Goal: Task Accomplishment & Management: Use online tool/utility

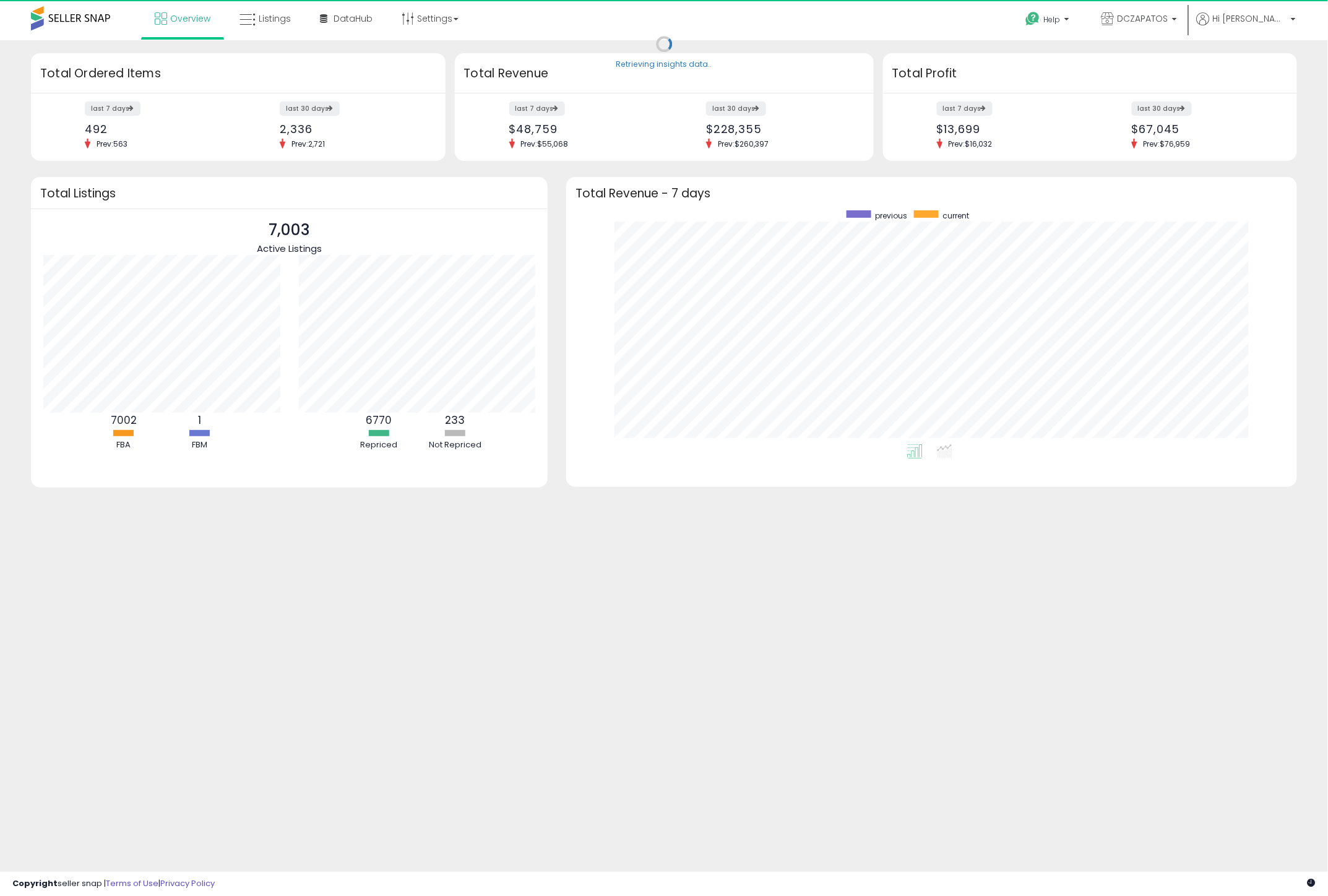
scroll to position [233, 706]
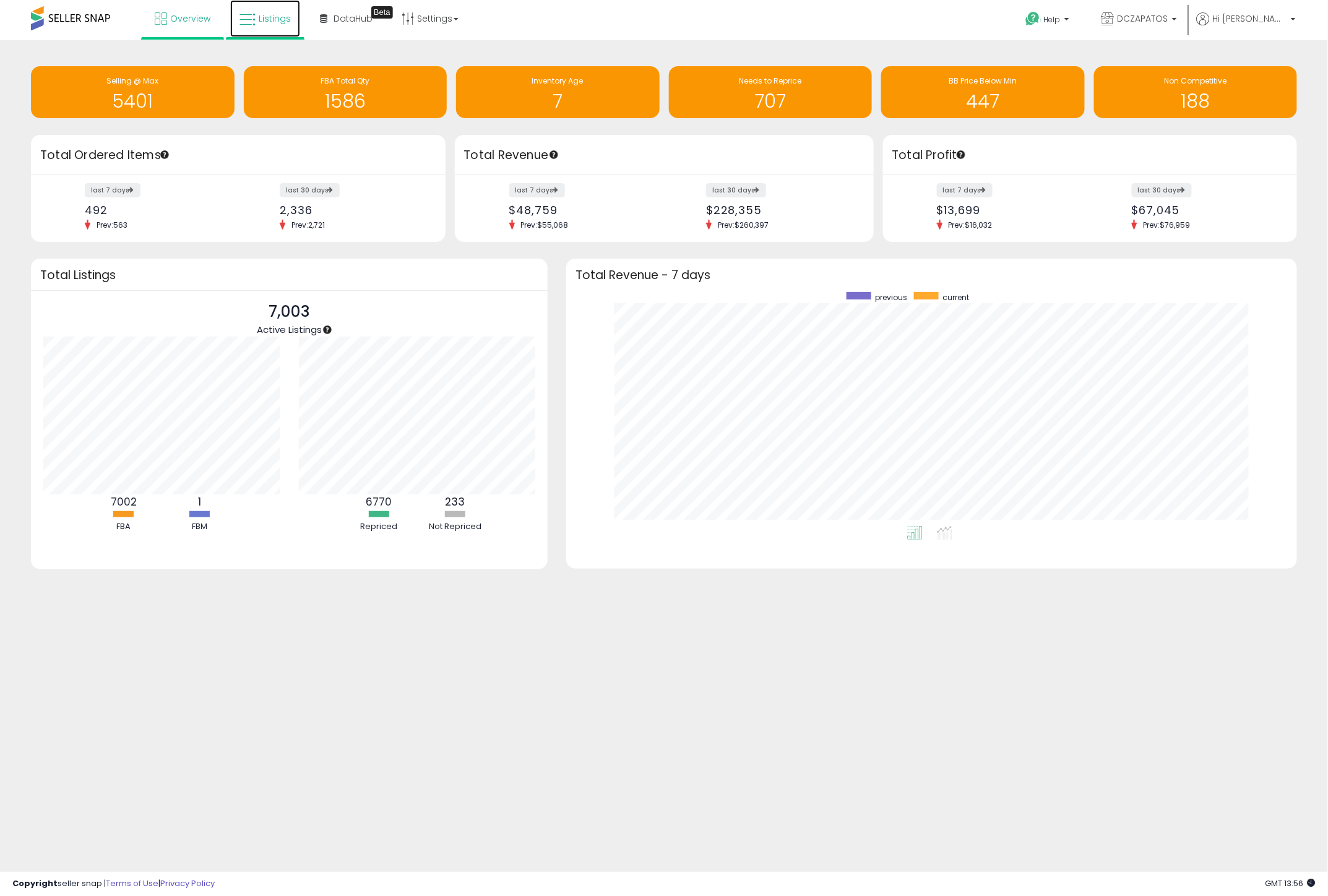
click at [262, 18] on span "Listings" at bounding box center [275, 18] width 33 height 12
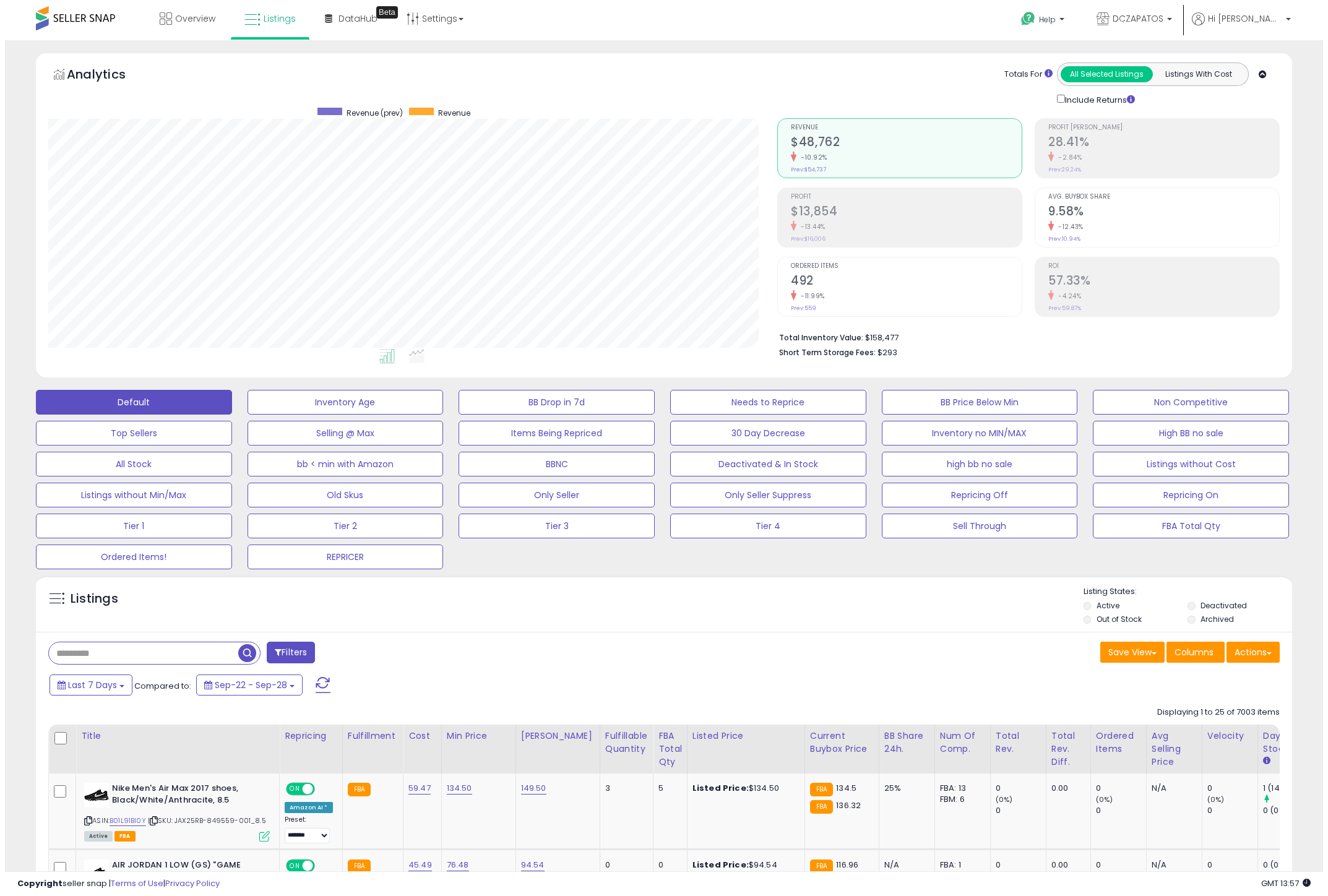
scroll to position [253, 728]
click at [1260, 650] on button "Actions" at bounding box center [1247, 652] width 53 height 21
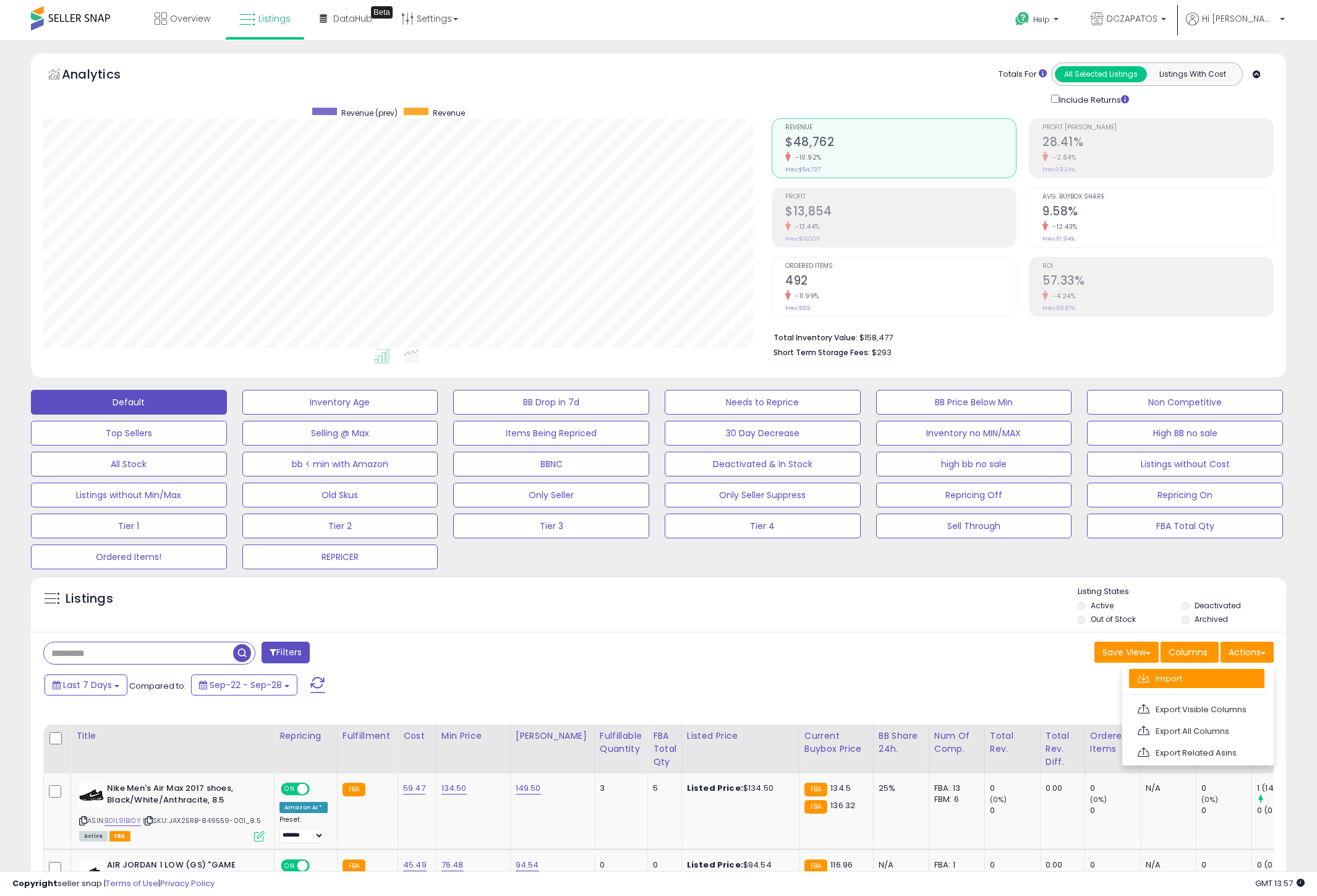
click at [1169, 687] on link "Import" at bounding box center [1196, 678] width 135 height 19
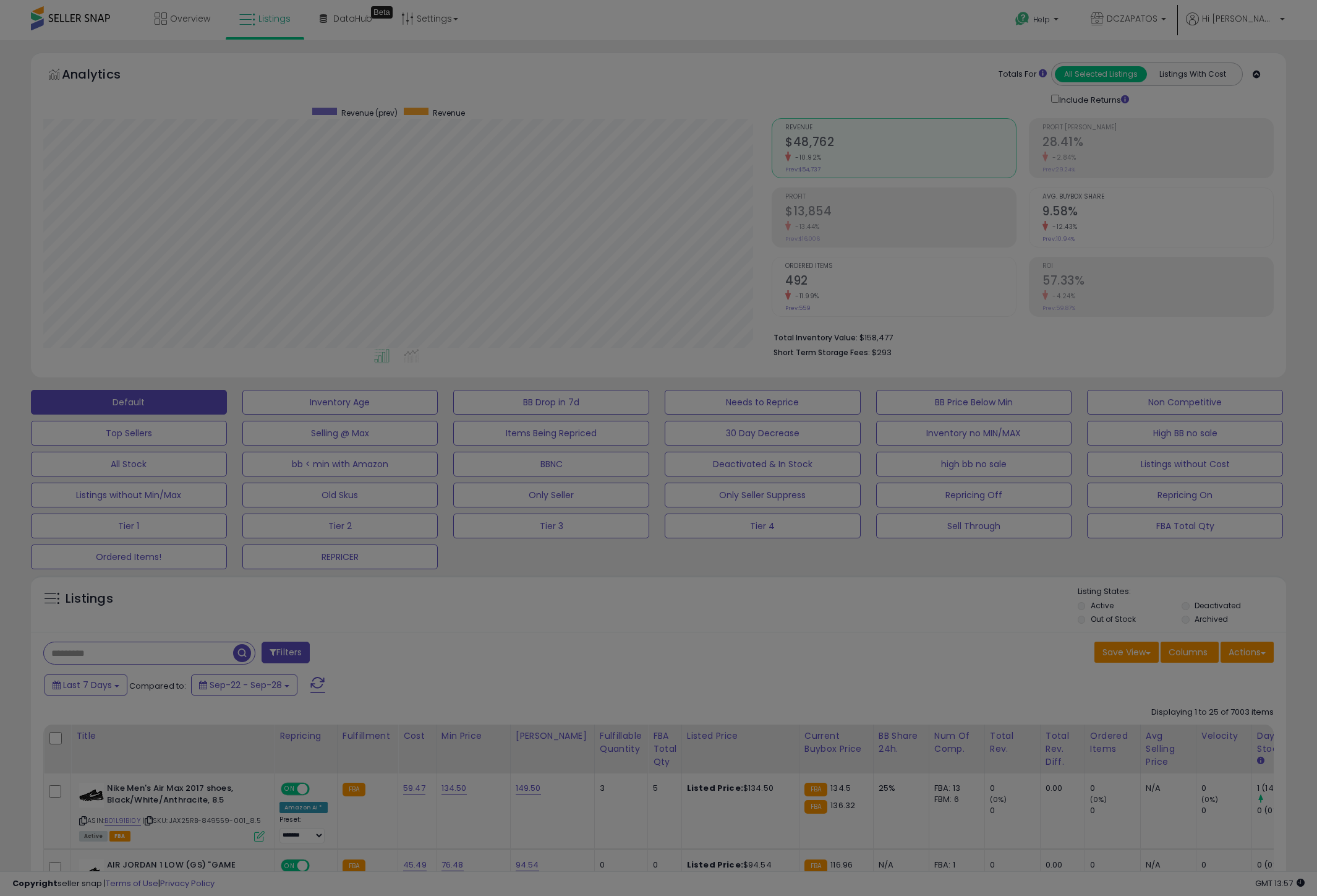
scroll to position [253, 735]
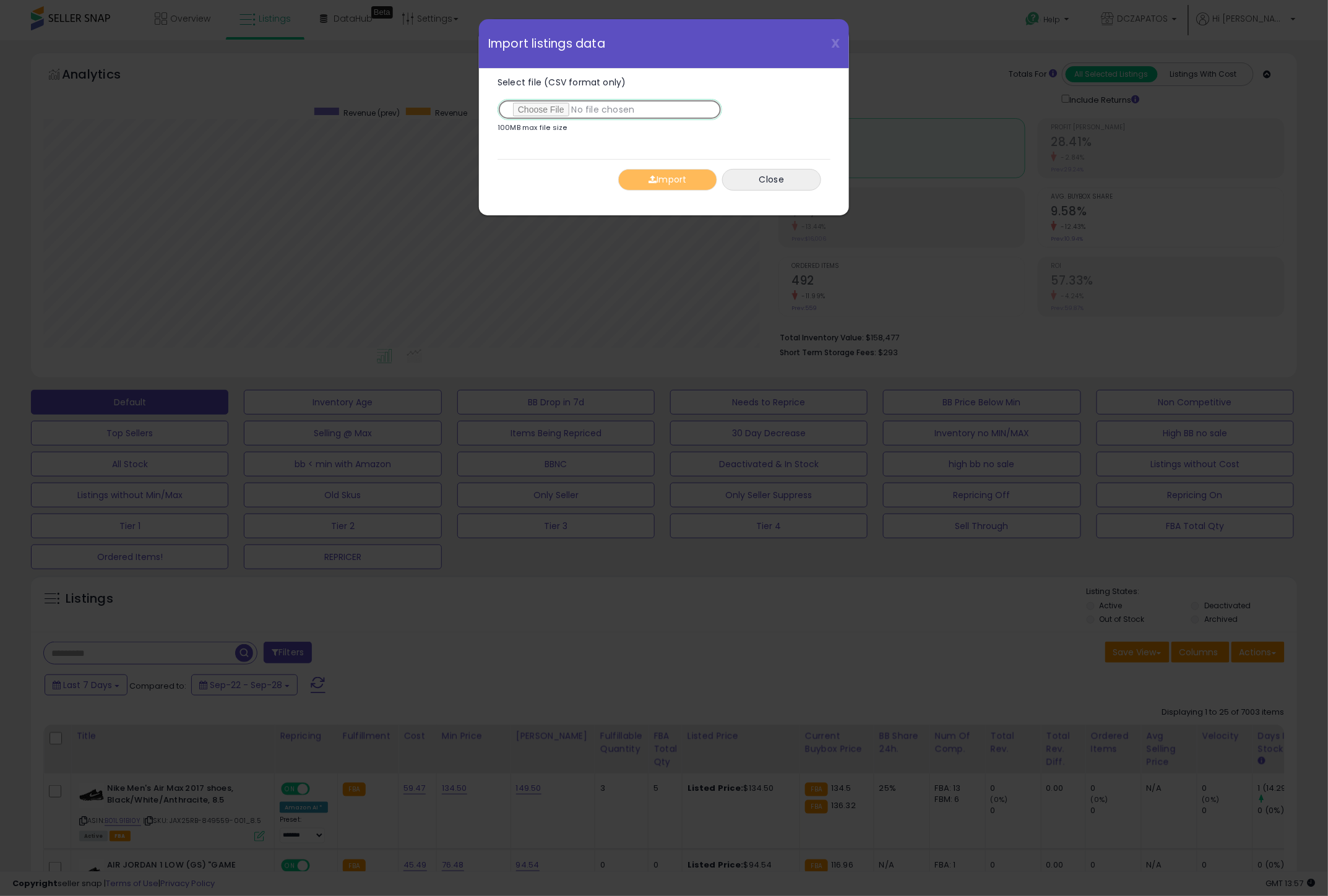
click at [554, 106] on input "Select file (CSV format only)" at bounding box center [609, 109] width 225 height 21
type input "**********"
click at [691, 181] on button "Import" at bounding box center [667, 179] width 99 height 22
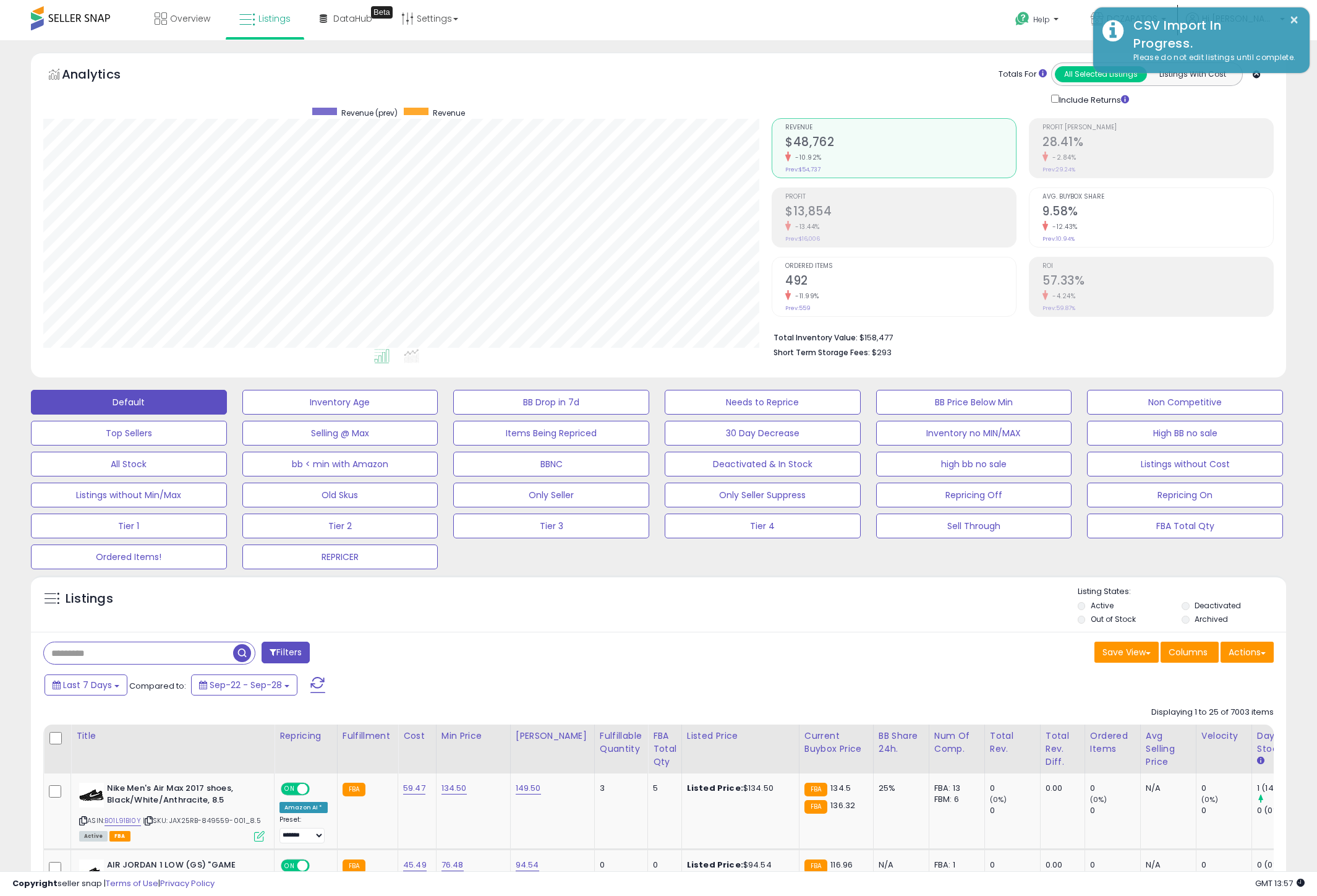
scroll to position [618296, 617755]
